Goal: Communication & Community: Answer question/provide support

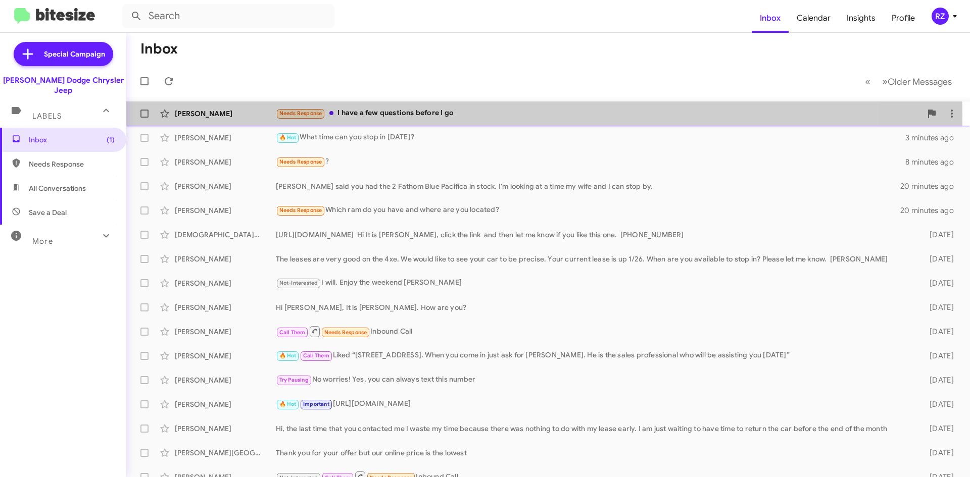
click at [471, 116] on div "Needs Response I have a few questions before I go" at bounding box center [599, 114] width 646 height 12
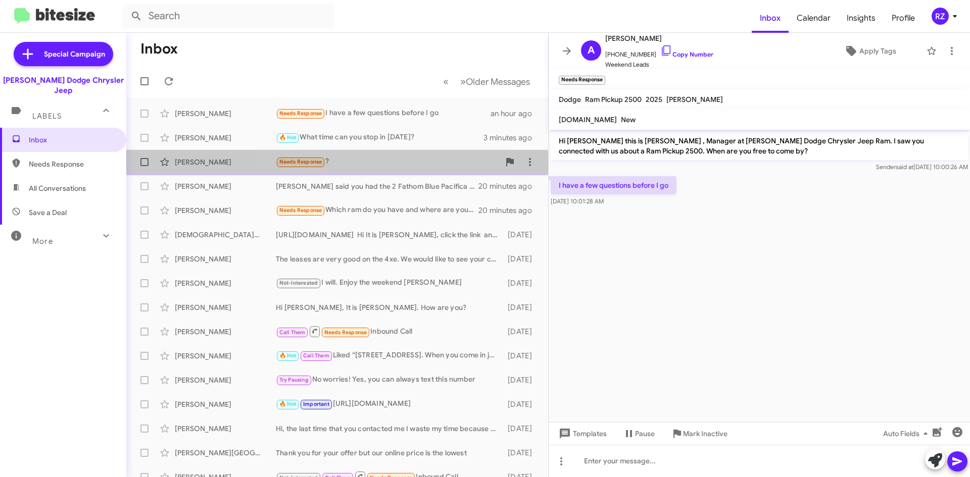
click at [371, 163] on div "Needs Response ?" at bounding box center [388, 162] width 224 height 12
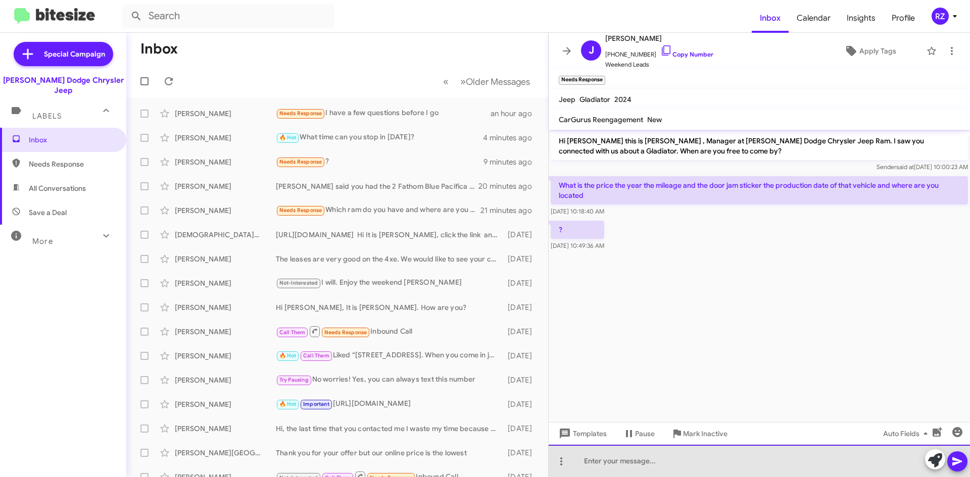
click at [654, 458] on div at bounding box center [759, 461] width 421 height 32
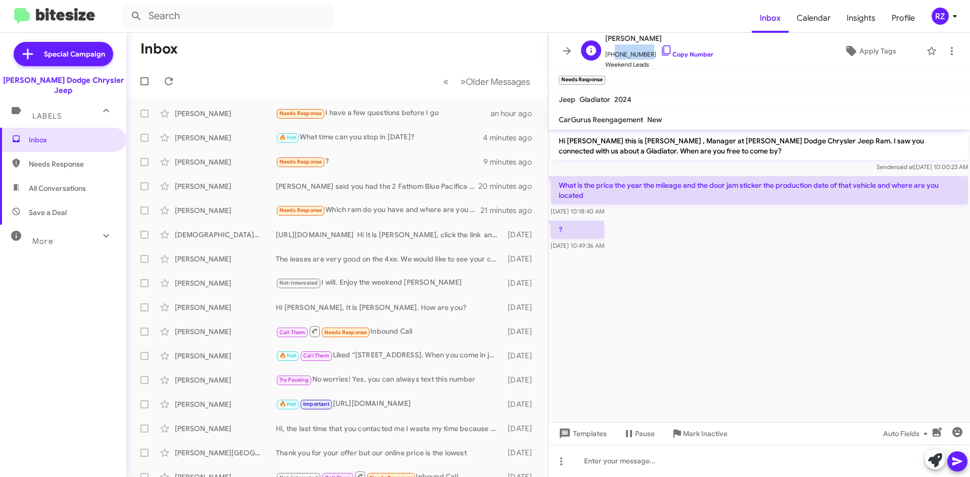
drag, startPoint x: 642, startPoint y: 52, endPoint x: 611, endPoint y: 58, distance: 31.3
click at [611, 58] on span "[PHONE_NUMBER] Copy Number" at bounding box center [659, 51] width 108 height 15
drag, startPoint x: 626, startPoint y: 43, endPoint x: 615, endPoint y: 83, distance: 42.0
click at [615, 83] on mat-toolbar "Needs Response ×" at bounding box center [759, 79] width 421 height 20
drag, startPoint x: 640, startPoint y: 56, endPoint x: 610, endPoint y: 59, distance: 30.0
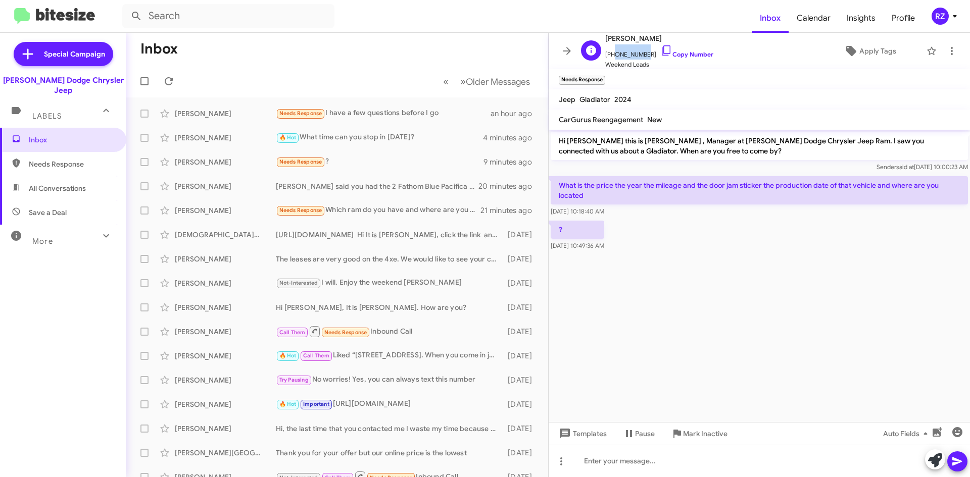
click at [610, 59] on span "[PHONE_NUMBER] Copy Number" at bounding box center [659, 51] width 108 height 15
copy span "973715183"
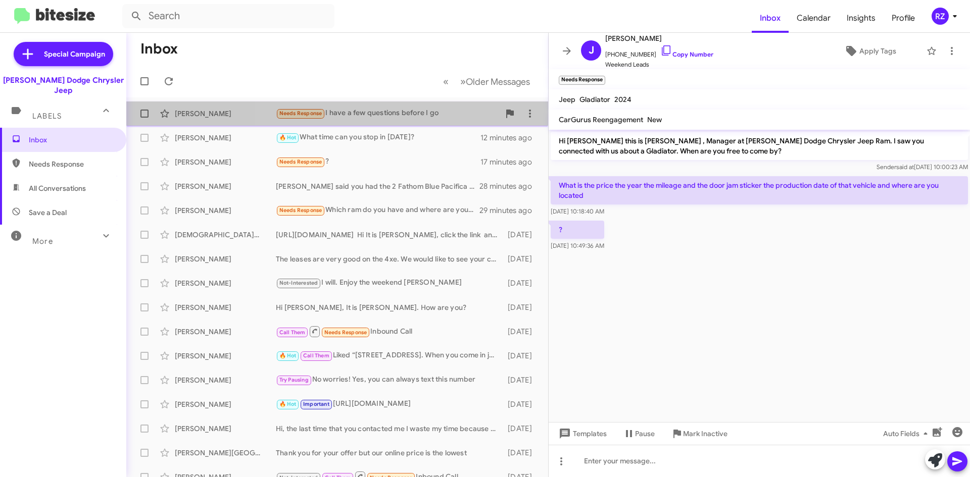
click at [455, 117] on div "Needs Response I have a few questions before I go" at bounding box center [388, 114] width 224 height 12
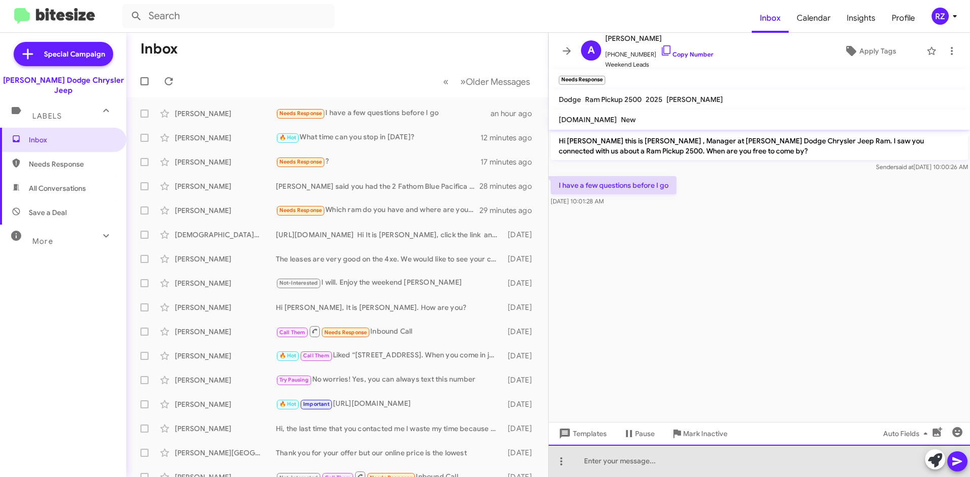
click at [636, 466] on div at bounding box center [759, 461] width 421 height 32
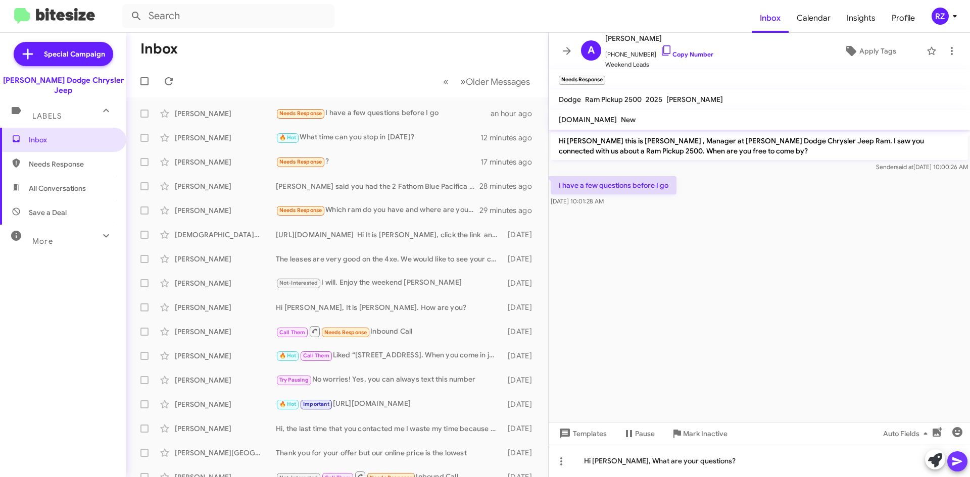
click at [954, 467] on icon at bounding box center [957, 462] width 12 height 12
click at [407, 219] on div "[PERSON_NAME] Needs Response Which ram do you have and where are you located? 3…" at bounding box center [337, 211] width 406 height 20
click at [377, 164] on div "Needs Response ?" at bounding box center [388, 162] width 224 height 12
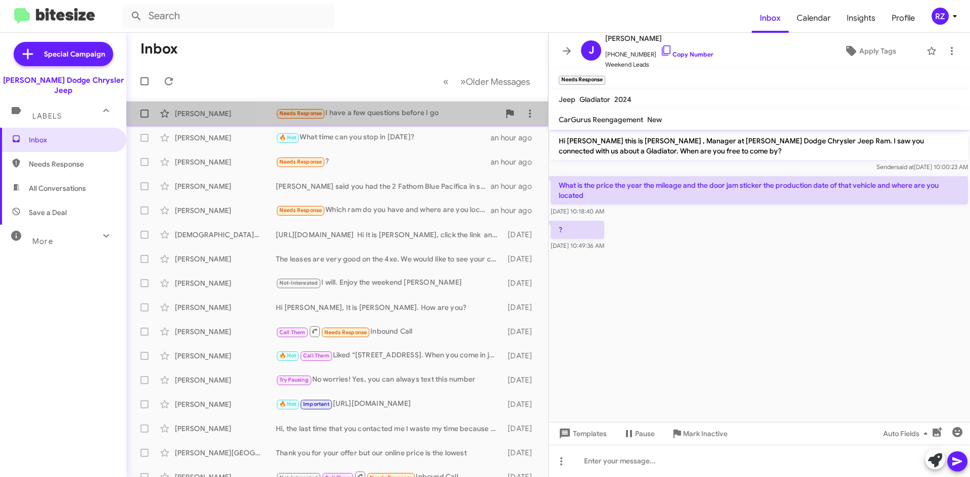
click at [450, 116] on div "Needs Response I have a few questions before I go" at bounding box center [388, 114] width 224 height 12
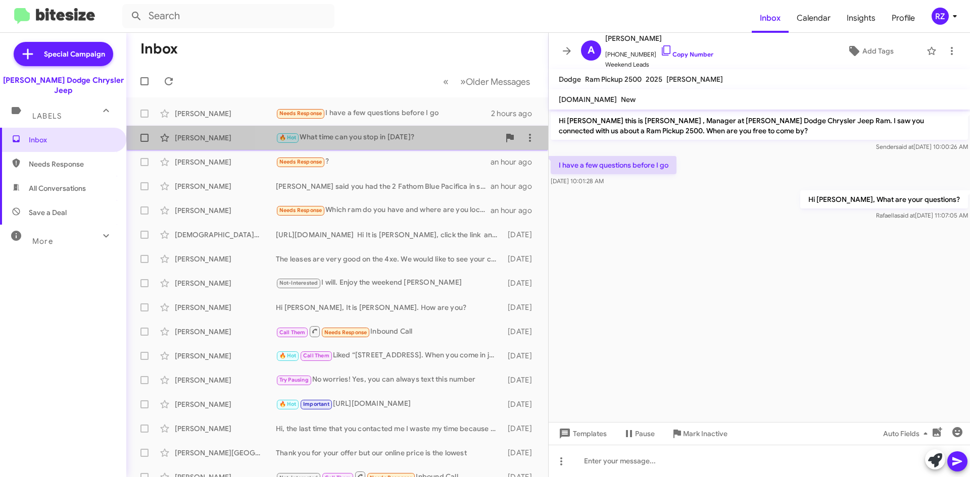
click at [447, 137] on div "🔥 Hot What time can you stop in [DATE]?" at bounding box center [388, 138] width 224 height 12
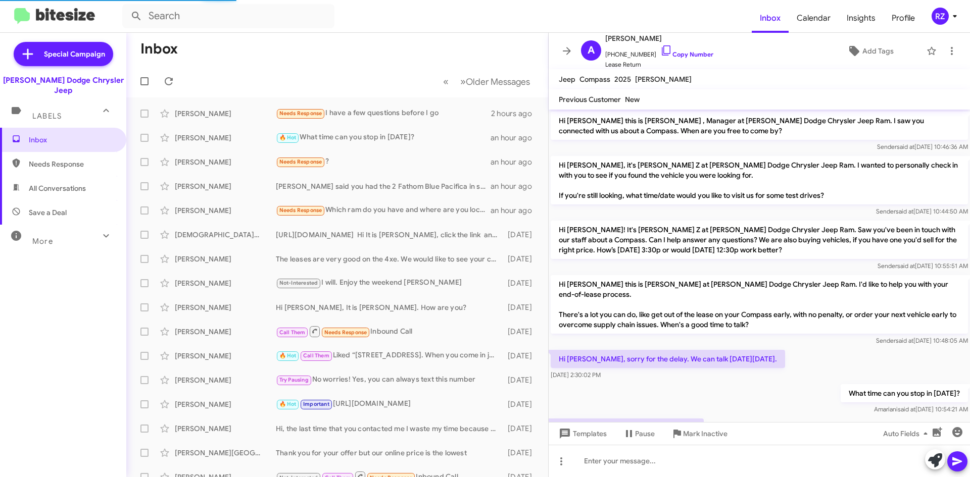
scroll to position [36, 0]
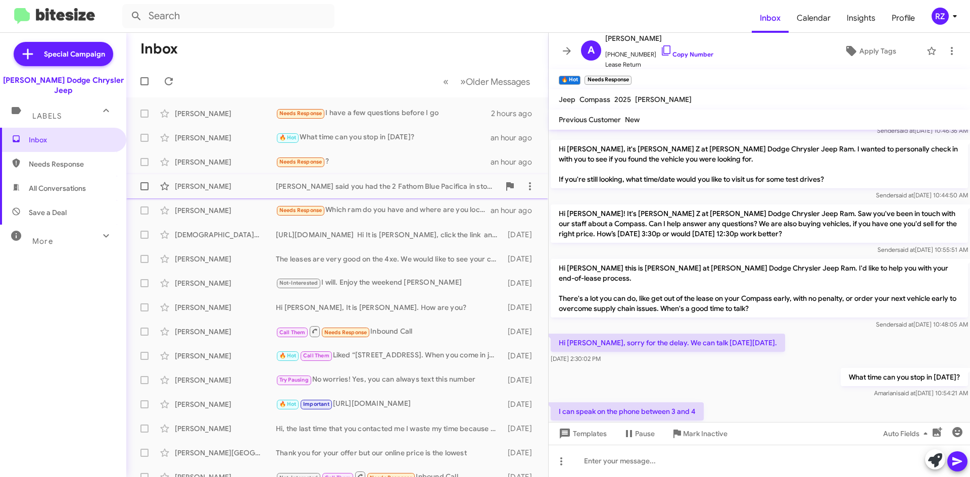
click at [337, 190] on div "[PERSON_NAME] said you had the 2 Fathom Blue Pacifica in stock. I'm looking at …" at bounding box center [388, 186] width 224 height 10
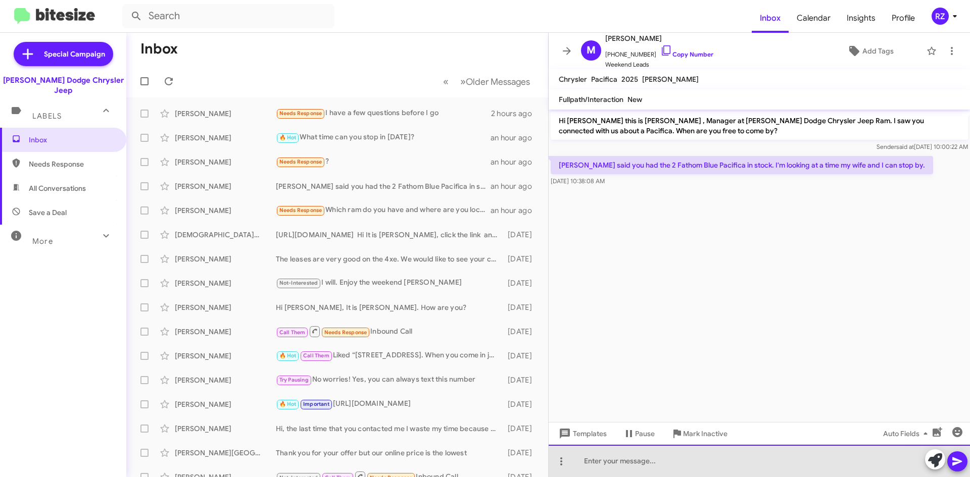
click at [616, 461] on div at bounding box center [759, 461] width 421 height 32
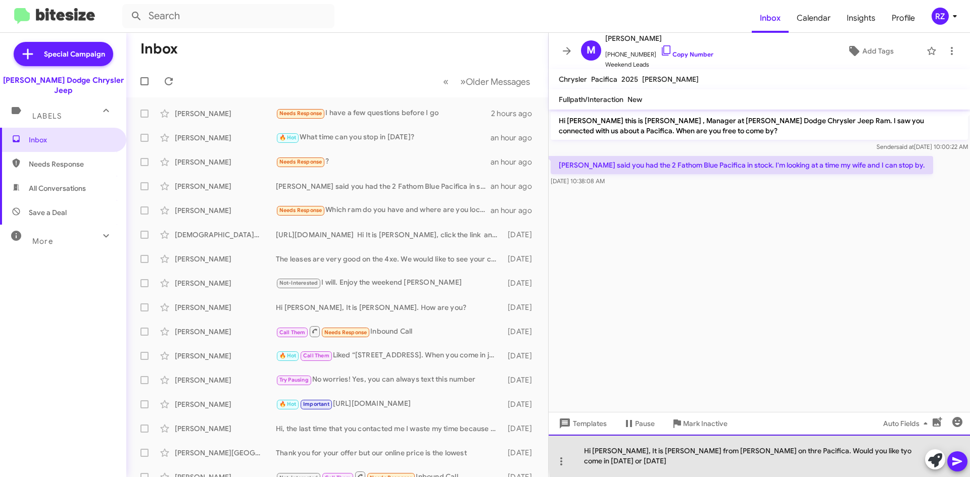
click at [802, 464] on div "Hi [PERSON_NAME], It is [PERSON_NAME] from [PERSON_NAME] on thre Pacifica. Woul…" at bounding box center [759, 456] width 421 height 42
click at [711, 465] on div "Hi [PERSON_NAME], It is [PERSON_NAME] from [PERSON_NAME] on thre Pacifica. Woul…" at bounding box center [759, 456] width 421 height 42
click at [898, 462] on div "Hi [PERSON_NAME], It is [PERSON_NAME] from [PERSON_NAME] on the Pacifica. Would…" at bounding box center [759, 456] width 421 height 42
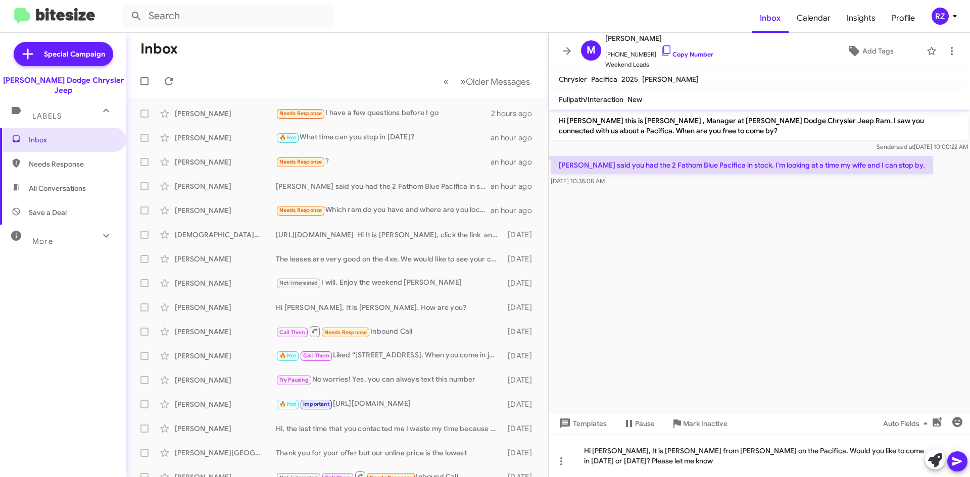
click at [954, 461] on icon at bounding box center [957, 462] width 12 height 12
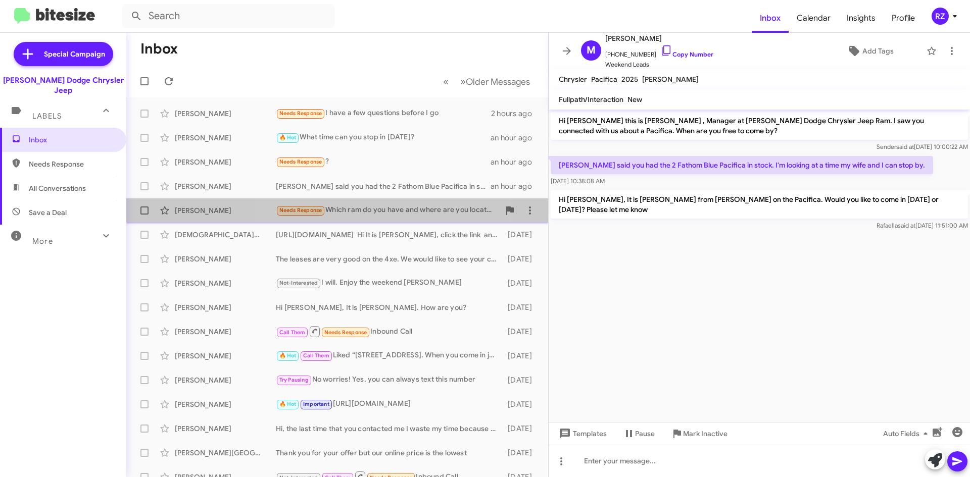
click at [363, 212] on div "Needs Response Which ram do you have and where are you located?" at bounding box center [388, 211] width 224 height 12
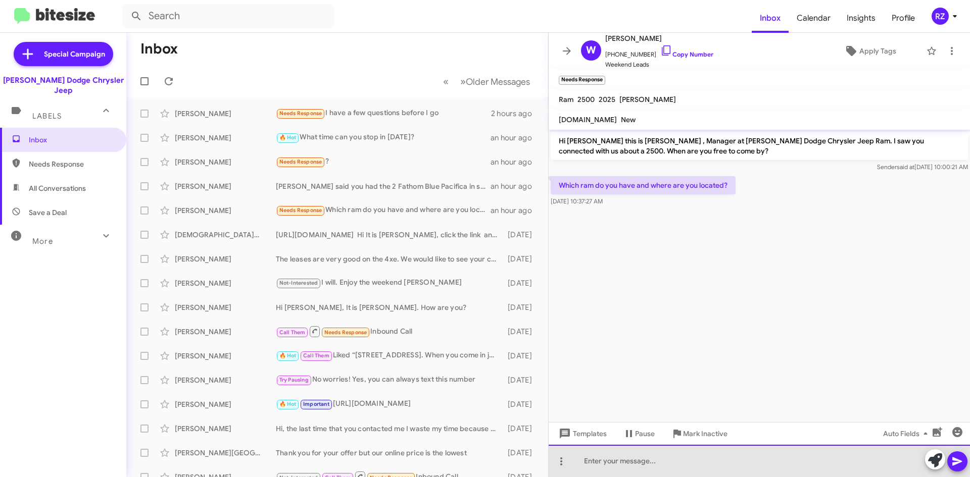
click at [611, 457] on div at bounding box center [759, 461] width 421 height 32
click at [663, 463] on div "e have many and we arelocated at [STREET_ADDRESS]" at bounding box center [759, 461] width 421 height 32
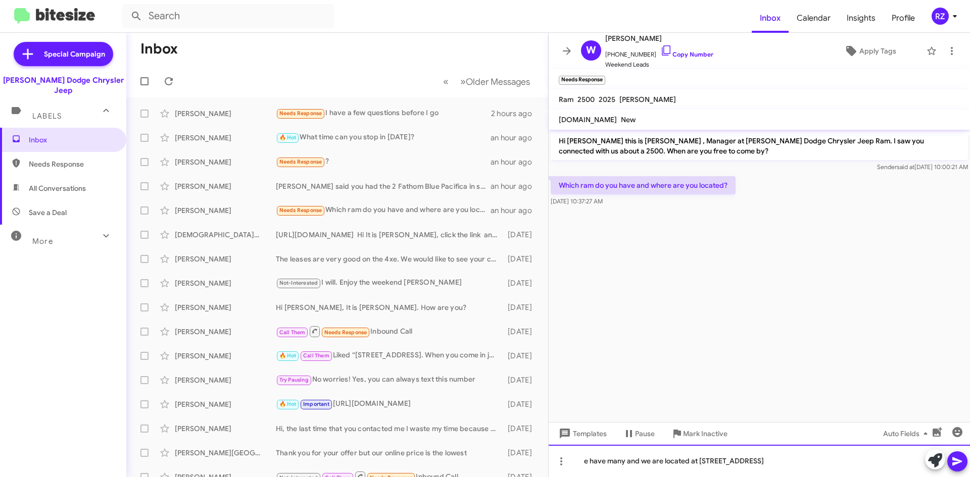
click at [809, 463] on div "e have many and we are located at [STREET_ADDRESS]" at bounding box center [759, 461] width 421 height 32
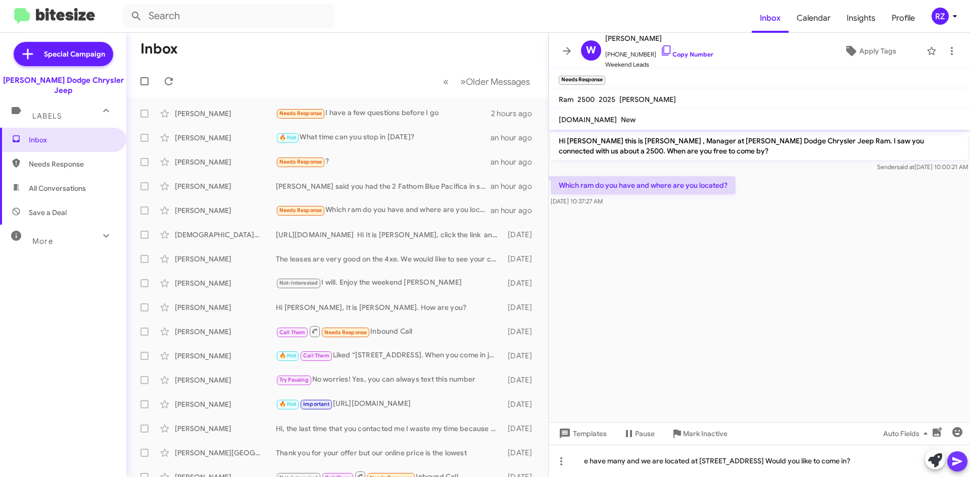
click at [955, 458] on icon at bounding box center [957, 462] width 12 height 12
